Goal: Transaction & Acquisition: Subscribe to service/newsletter

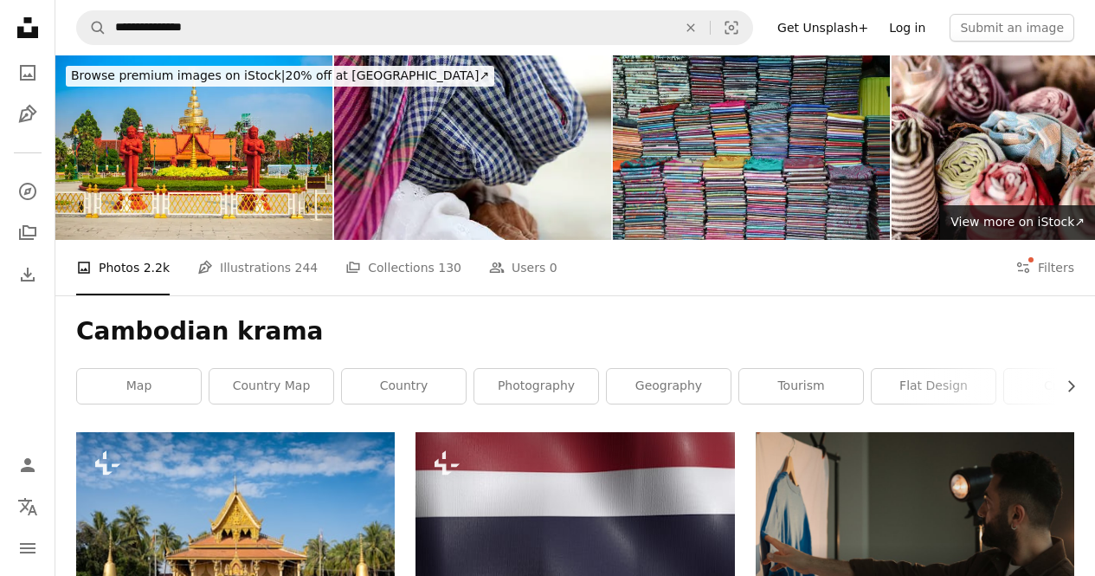
click at [917, 29] on link "Log in" at bounding box center [907, 28] width 57 height 28
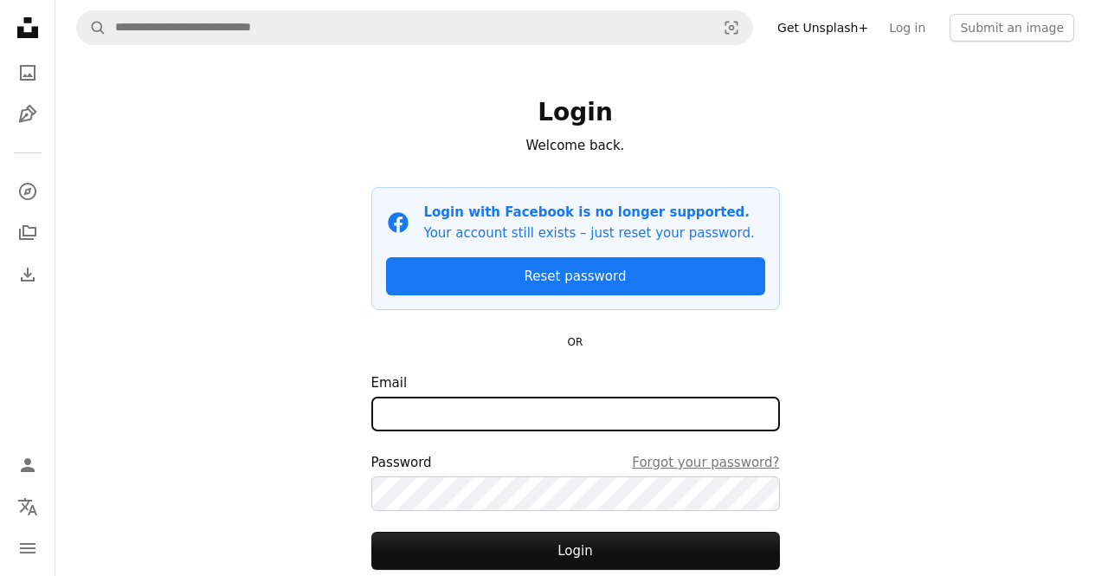
click at [436, 403] on input "Email" at bounding box center [575, 413] width 409 height 35
type input "**********"
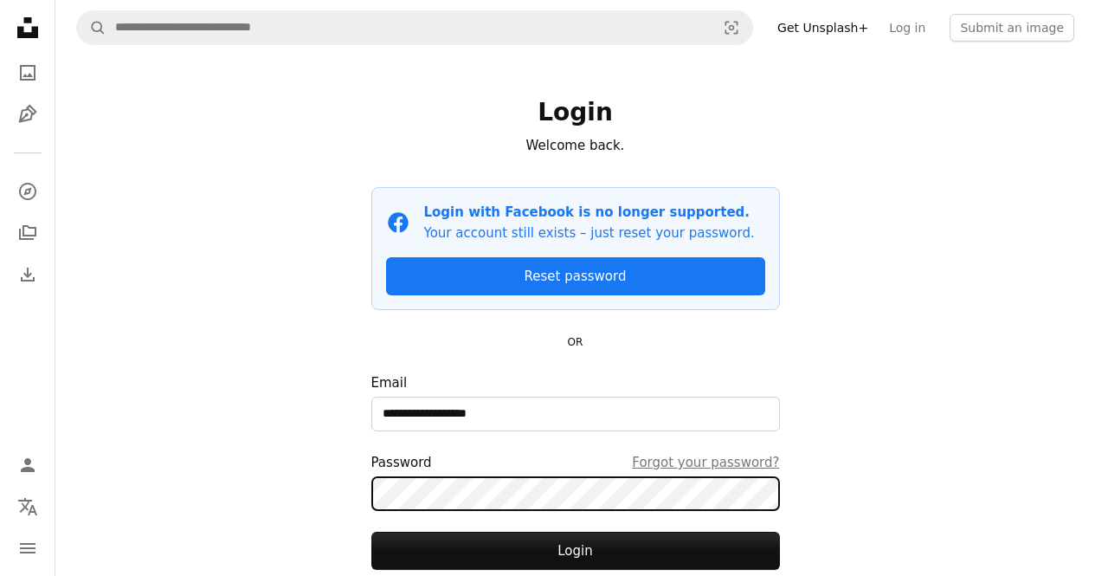
click at [371, 532] on button "Login" at bounding box center [575, 551] width 409 height 38
